Goal: Information Seeking & Learning: Check status

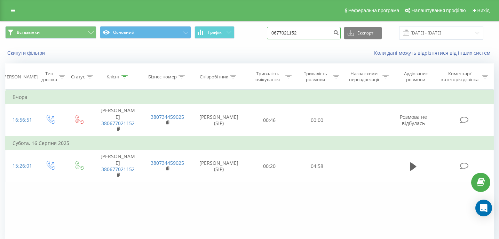
drag, startPoint x: 328, startPoint y: 35, endPoint x: 280, endPoint y: 34, distance: 47.7
click at [280, 34] on div "Всі дзвінки Основний Графік 0677021152 Експорт .csv .xls .xlsx 20.05.2025 - 20.…" at bounding box center [249, 33] width 489 height 14
paste input "0503488501"
type input "0503488501"
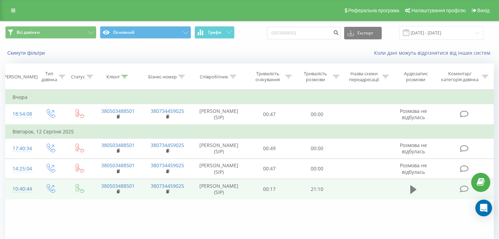
click at [413, 188] on icon at bounding box center [414, 189] width 6 height 8
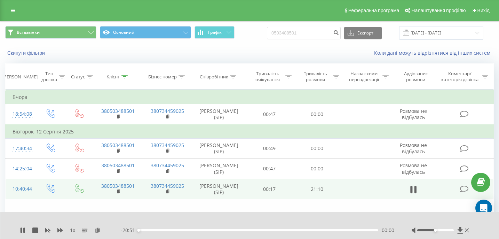
click at [219, 230] on div "00:00" at bounding box center [259, 230] width 240 height 2
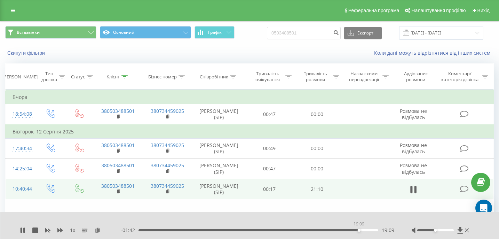
click at [359, 230] on div "19:09" at bounding box center [259, 230] width 240 height 2
click at [368, 231] on div "19:56" at bounding box center [259, 230] width 240 height 2
click at [371, 230] on div "20:12" at bounding box center [259, 230] width 240 height 2
click at [374, 230] on div "20:29" at bounding box center [259, 230] width 240 height 2
click at [11, 14] on link at bounding box center [13, 11] width 13 height 10
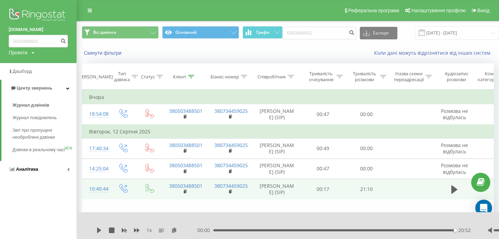
click at [28, 172] on span "Аналiтика" at bounding box center [27, 168] width 22 height 5
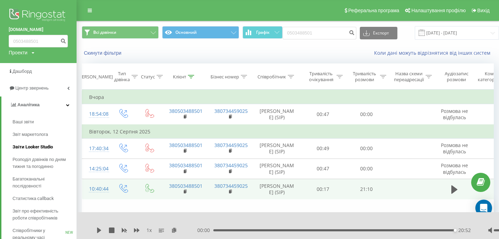
click at [47, 152] on link "Звіти Looker Studio" at bounding box center [45, 147] width 64 height 13
click at [28, 148] on span "Звіти Looker Studio" at bounding box center [33, 146] width 40 height 7
